Goal: Transaction & Acquisition: Purchase product/service

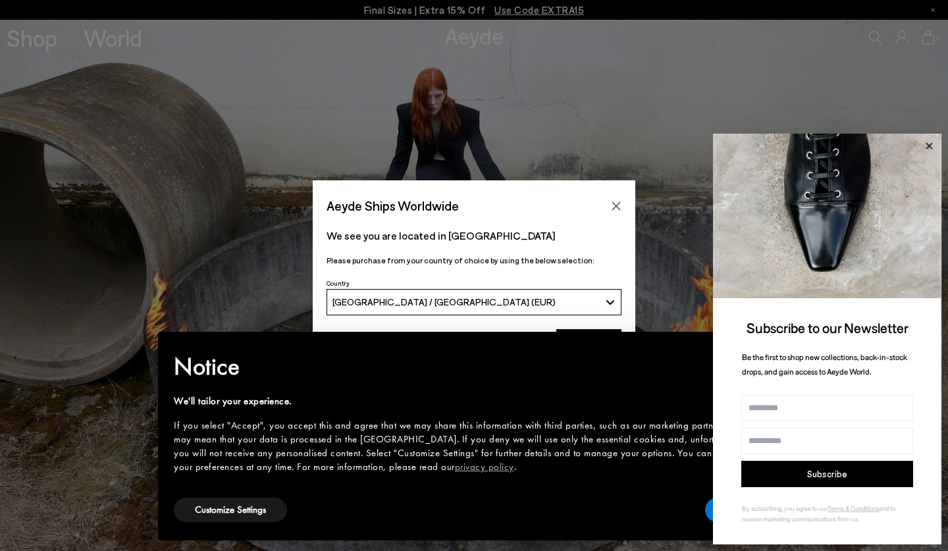
click at [929, 149] on icon at bounding box center [928, 146] width 17 height 17
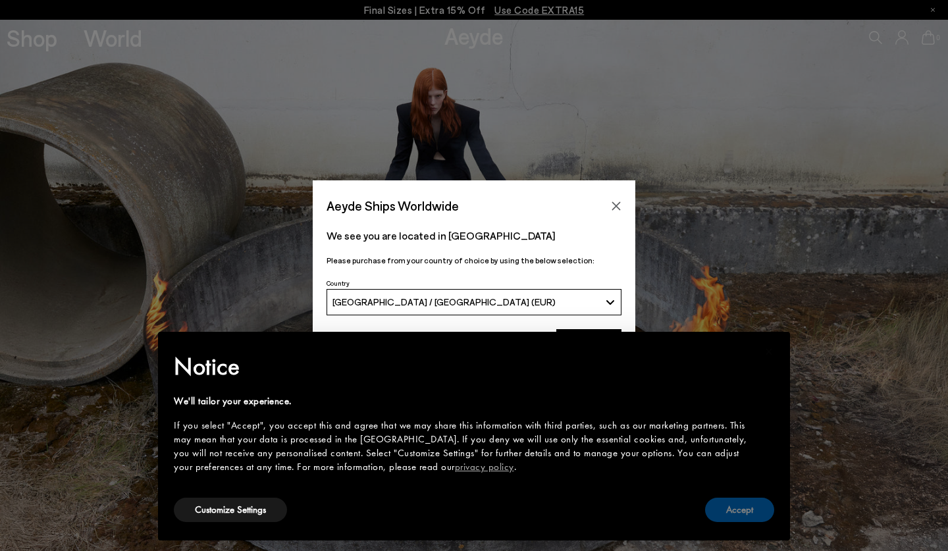
click at [736, 515] on button "Accept" at bounding box center [739, 510] width 69 height 24
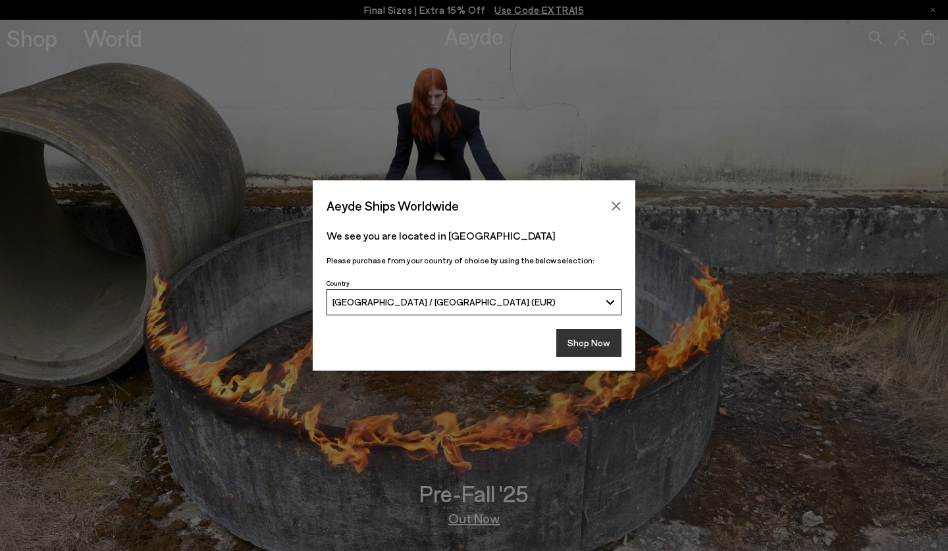
click at [608, 344] on button "Shop Now" at bounding box center [588, 343] width 65 height 28
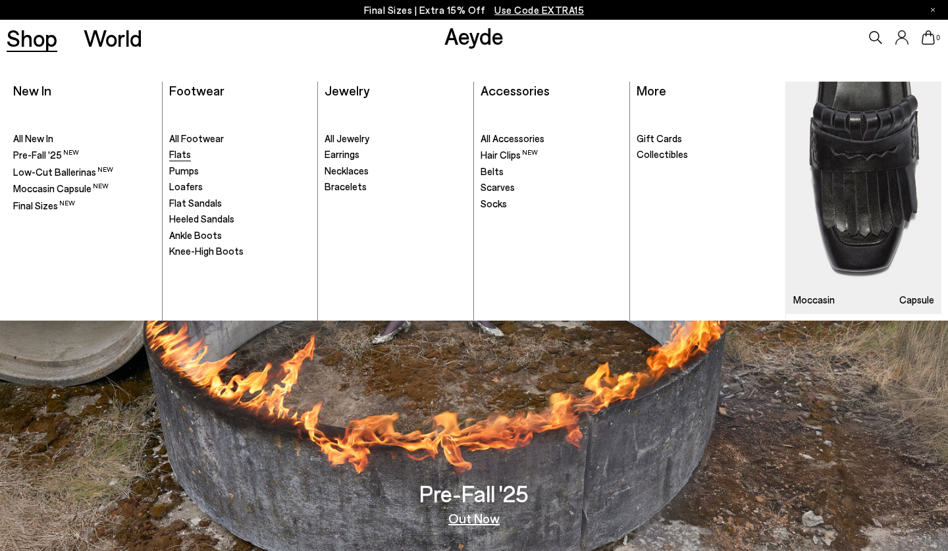
click at [182, 153] on span "Flats" at bounding box center [180, 154] width 22 height 12
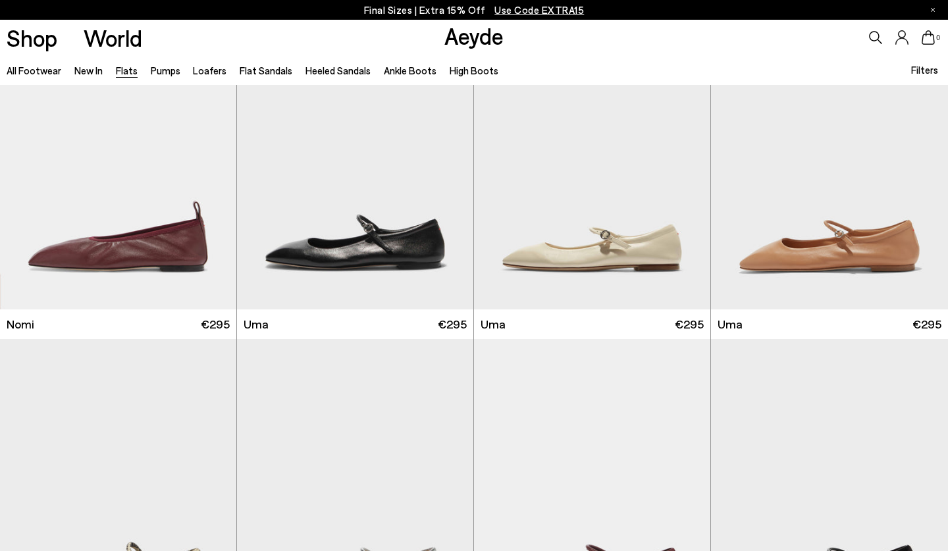
scroll to position [737, 0]
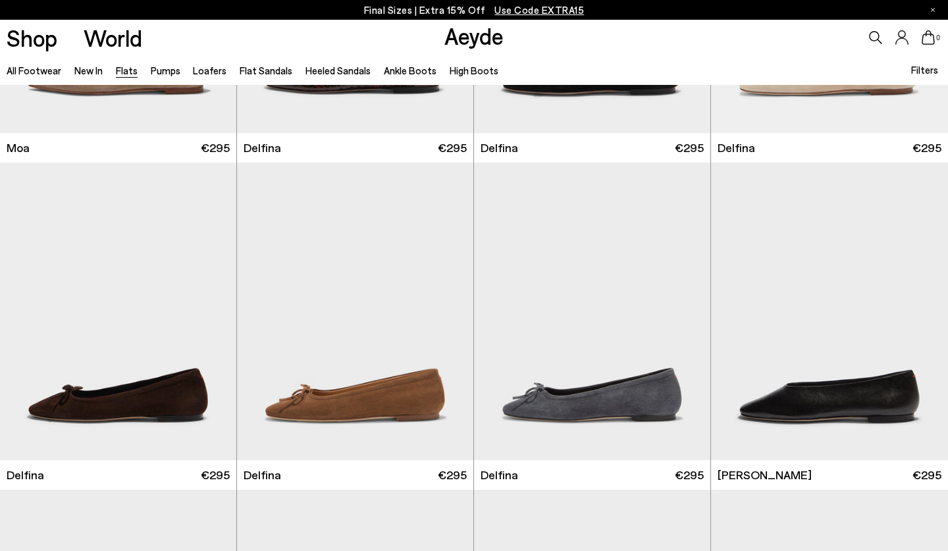
scroll to position [2540, 0]
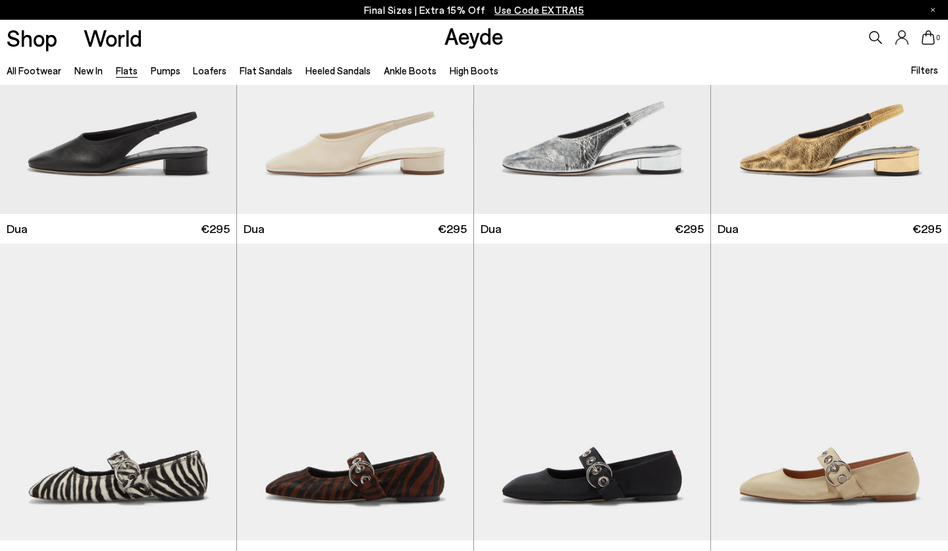
scroll to position [4800, 0]
